Goal: Task Accomplishment & Management: Manage account settings

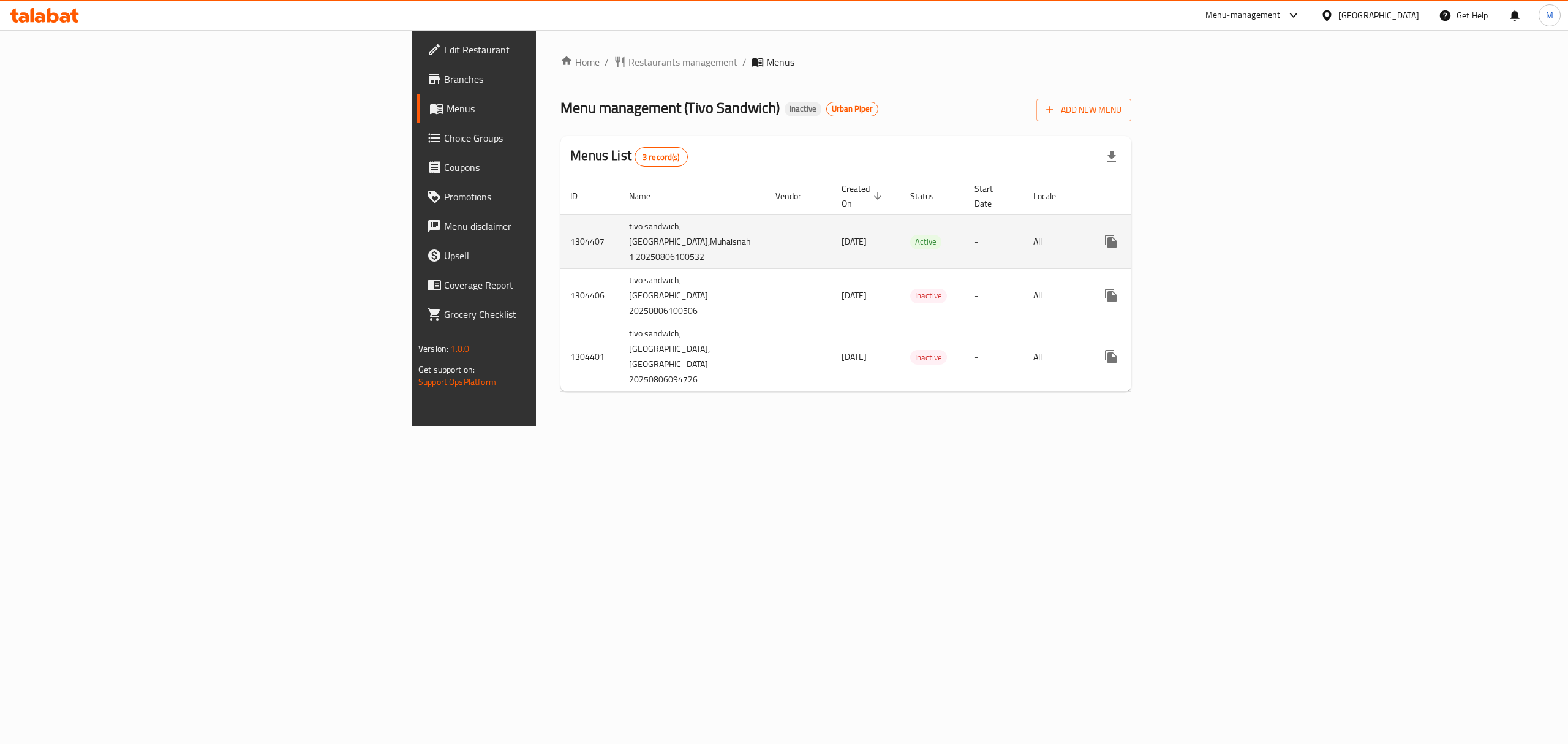
click at [1207, 234] on icon "enhanced table" at bounding box center [1199, 241] width 15 height 15
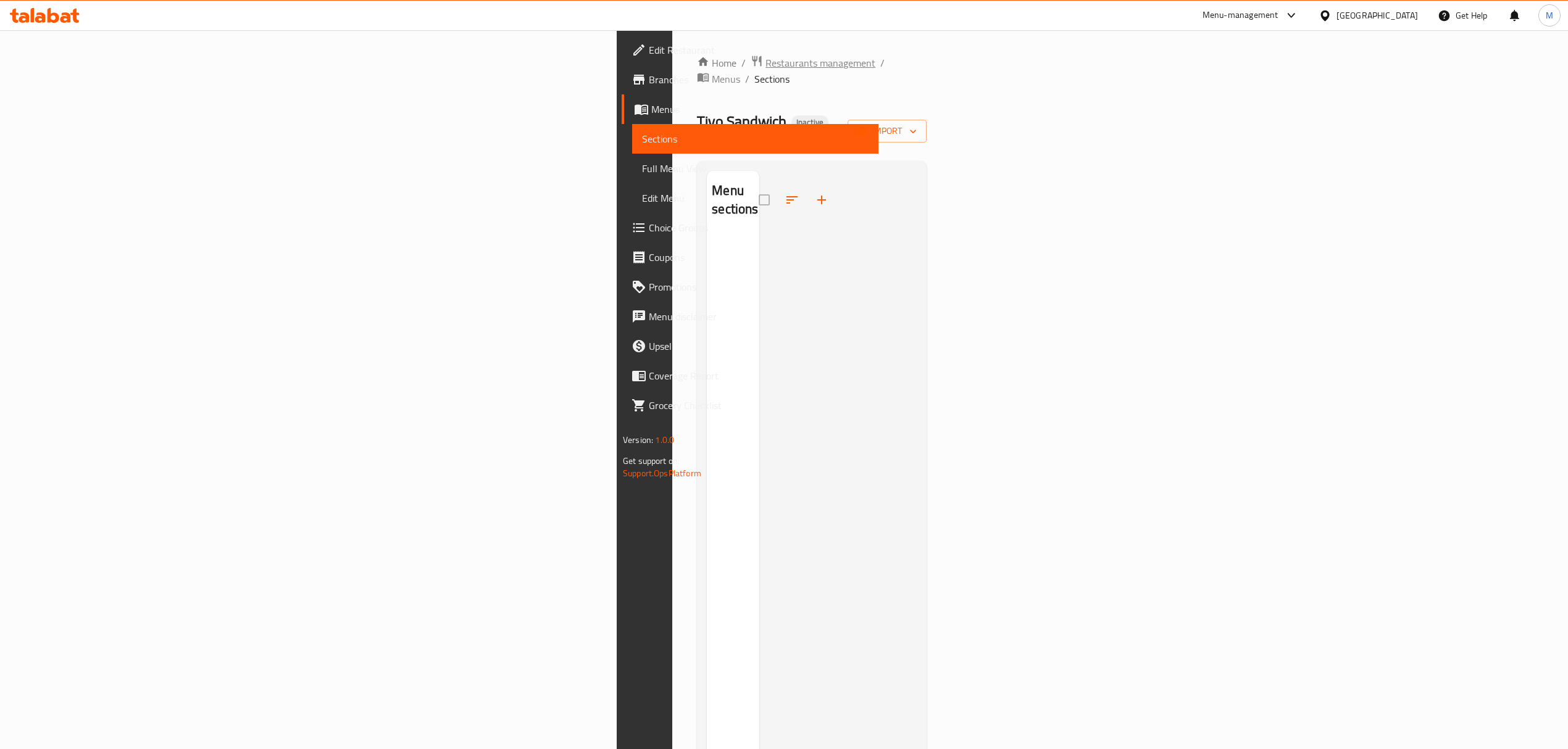
click at [765, 65] on span "Restaurants management" at bounding box center [820, 63] width 110 height 15
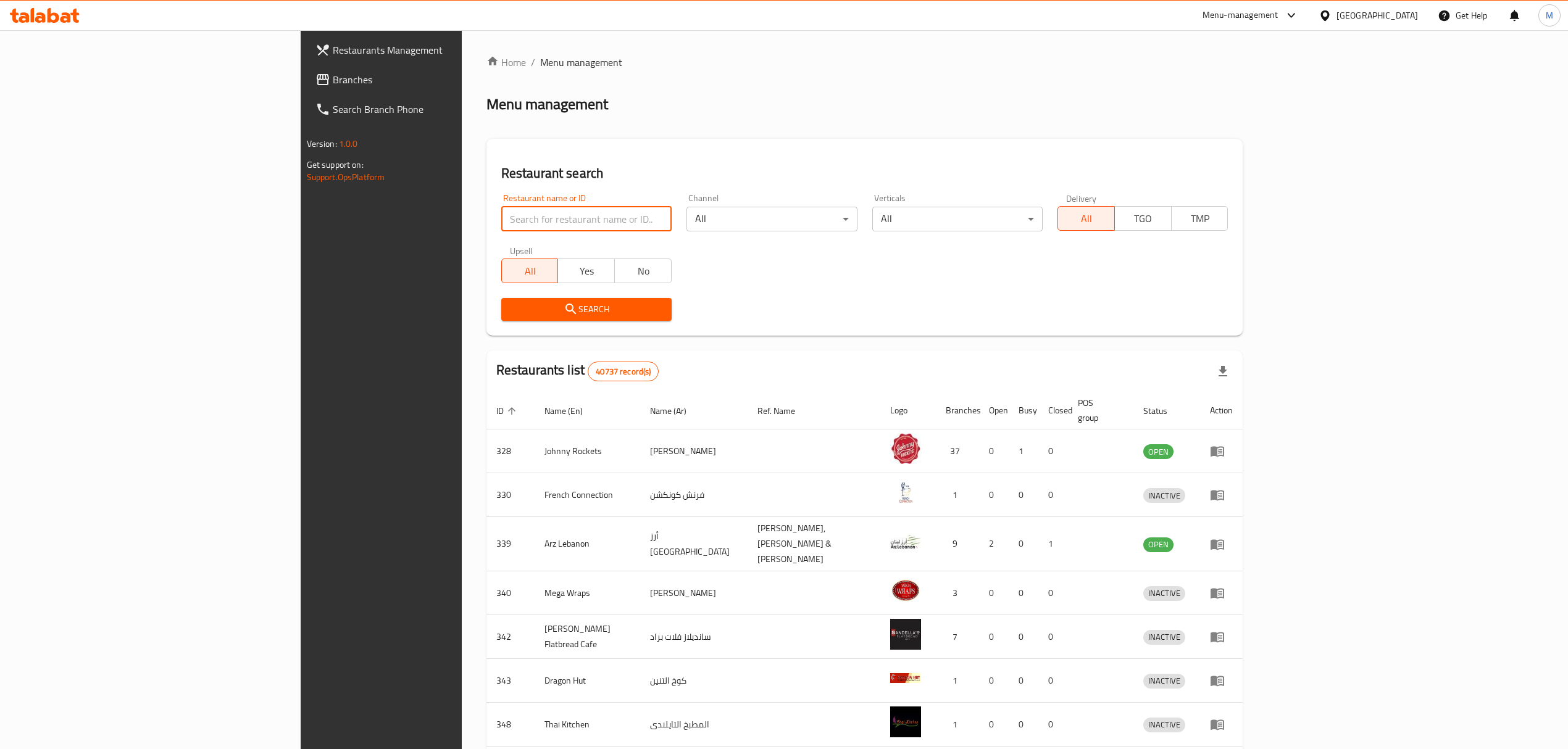
click at [501, 210] on input "search" at bounding box center [586, 219] width 170 height 25
type input "[PERSON_NAME]"
click button "Search" at bounding box center [586, 309] width 170 height 23
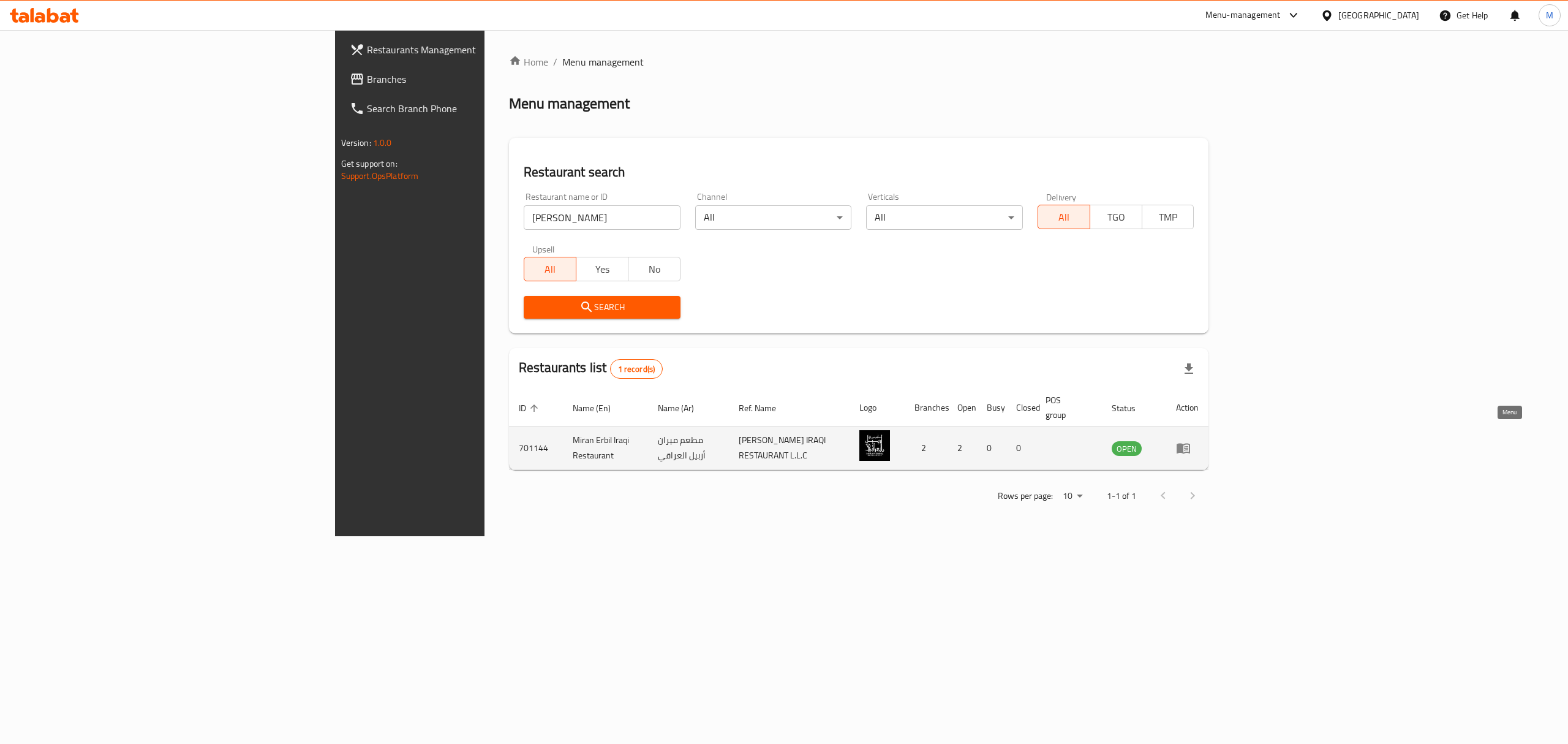
click at [1191, 441] on icon "enhanced table" at bounding box center [1183, 448] width 15 height 15
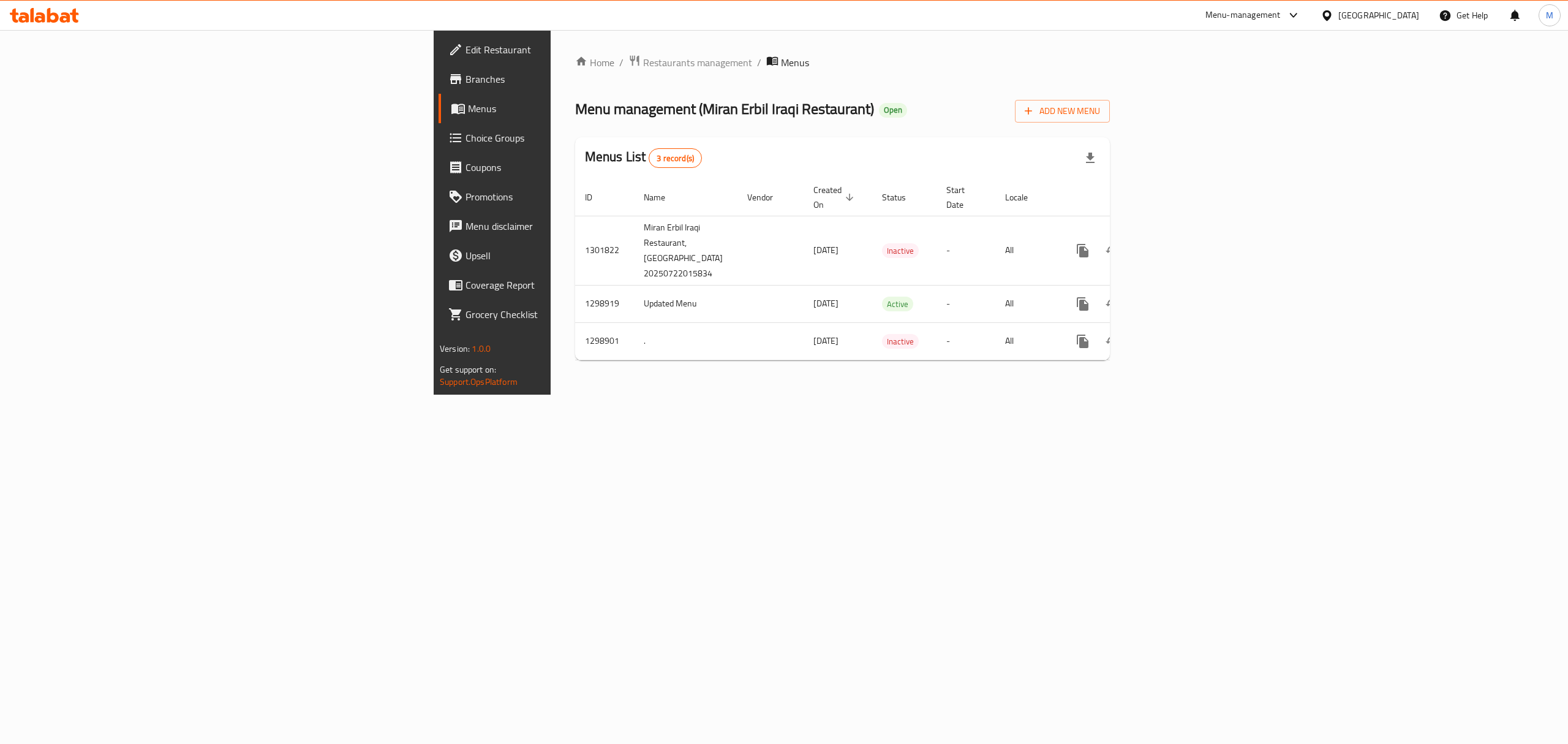
click at [466, 54] on span "Edit Restaurant" at bounding box center [576, 50] width 221 height 15
